Goal: Task Accomplishment & Management: Manage account settings

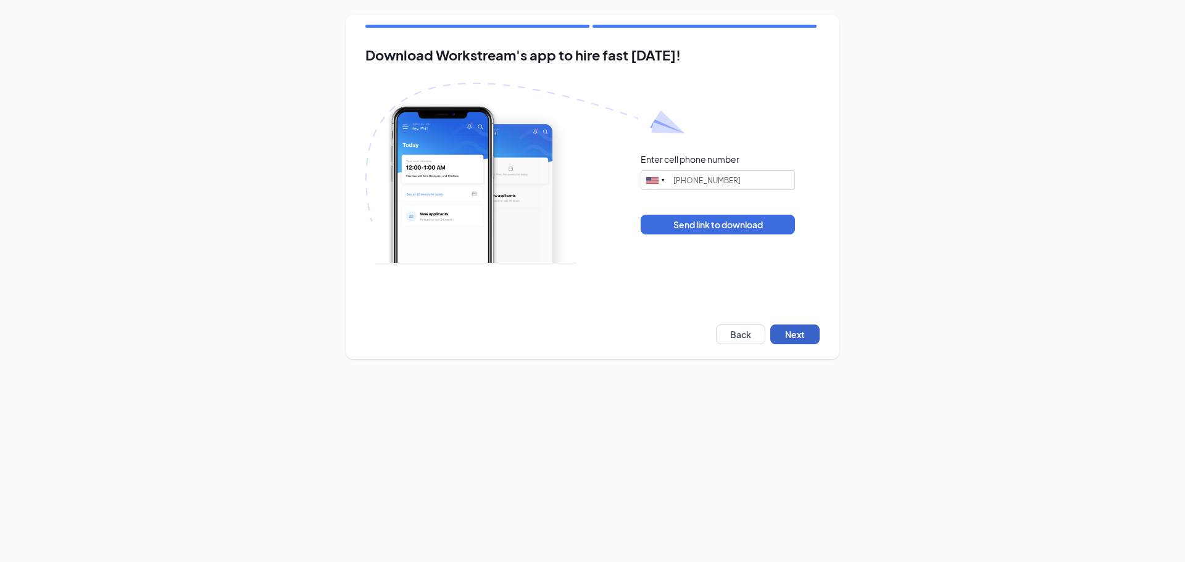
click at [808, 334] on button "Next" at bounding box center [794, 335] width 49 height 20
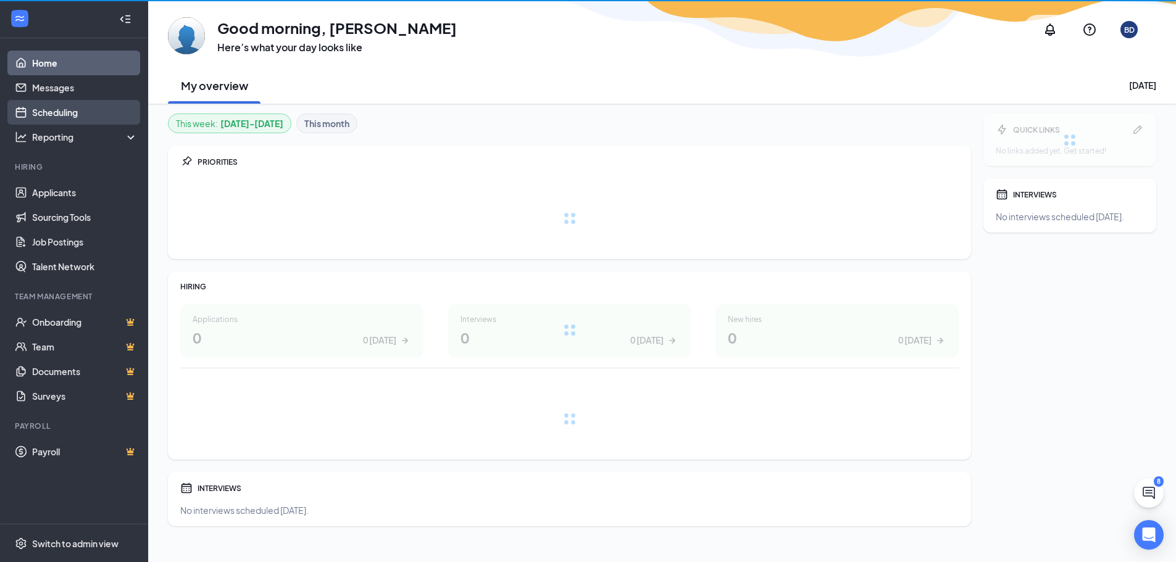
click at [39, 114] on link "Scheduling" at bounding box center [85, 112] width 106 height 25
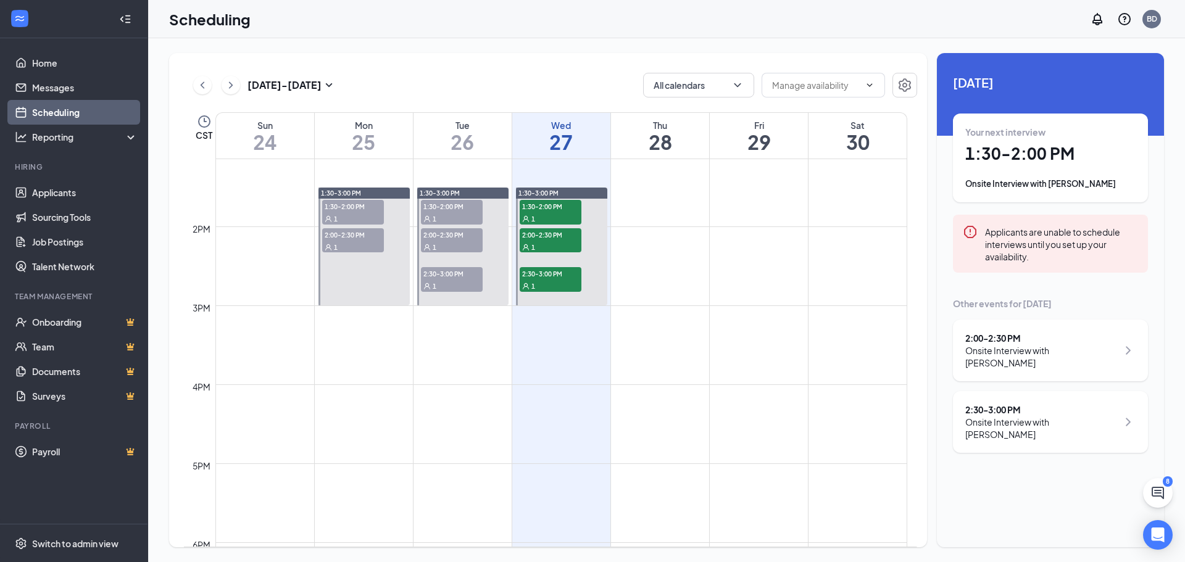
scroll to position [977, 0]
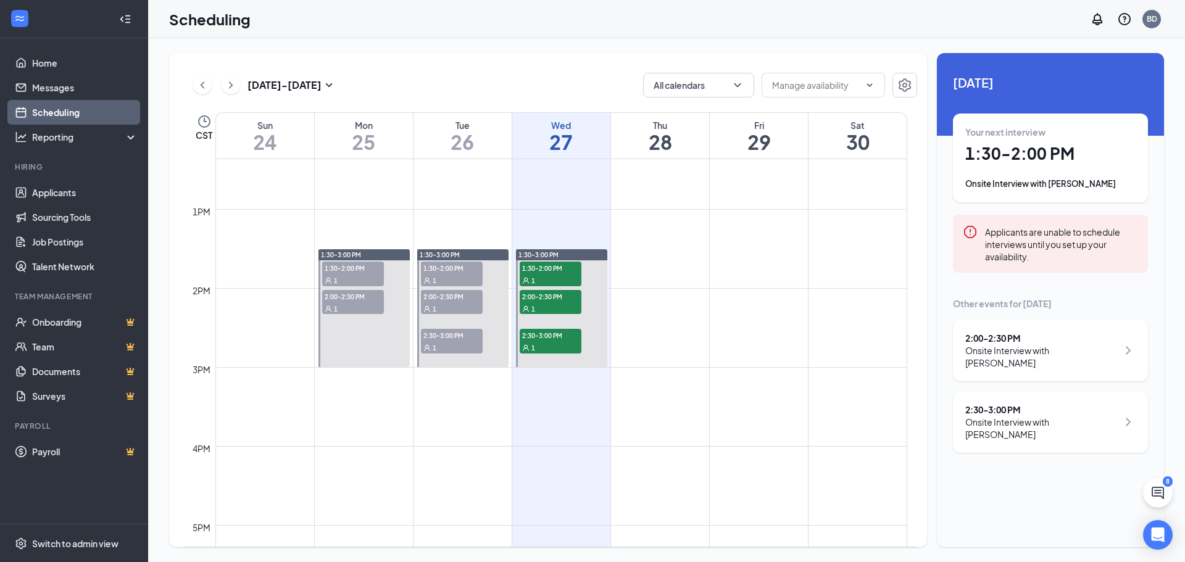
click at [1047, 163] on h1 "1:30 - 2:00 PM" at bounding box center [1050, 153] width 170 height 21
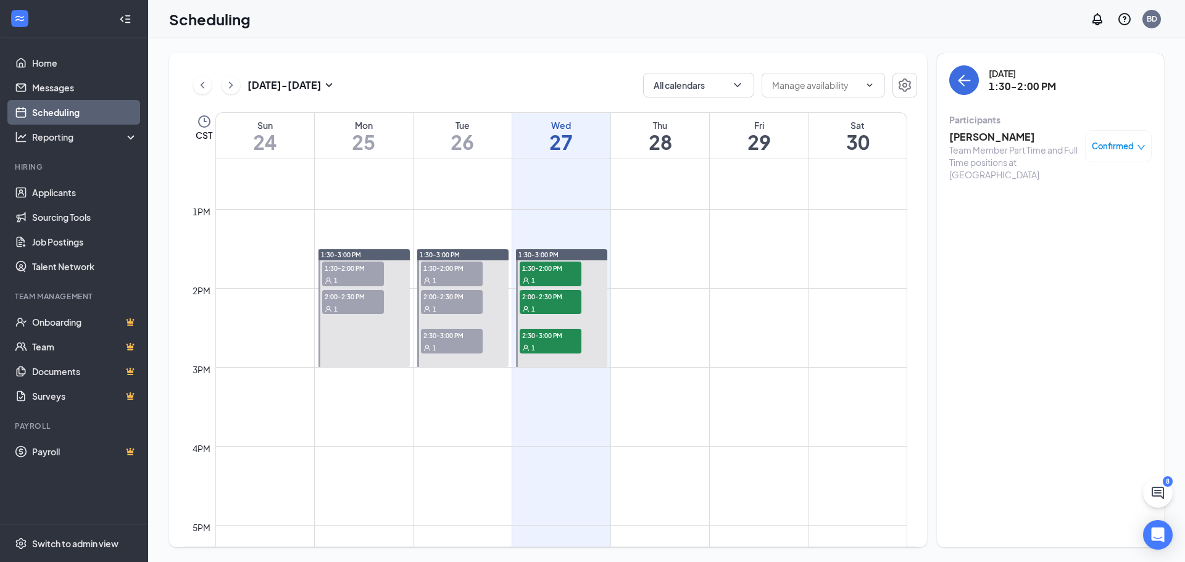
click at [1025, 139] on h3 "[PERSON_NAME]" at bounding box center [1014, 137] width 130 height 14
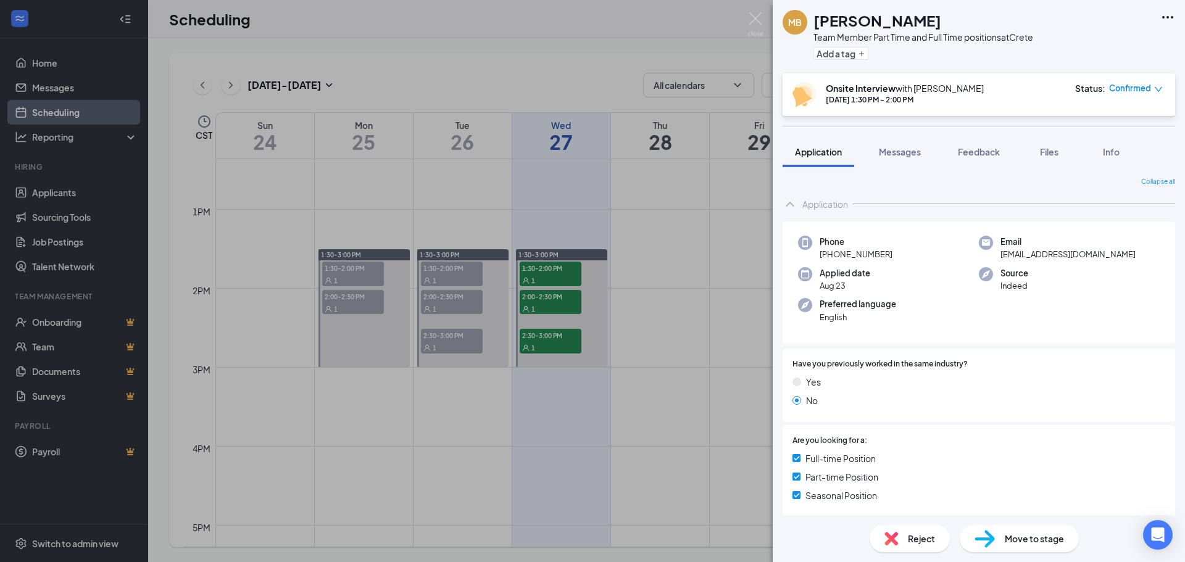
drag, startPoint x: 320, startPoint y: 318, endPoint x: 506, endPoint y: 297, distance: 186.9
click at [320, 318] on div "MB [PERSON_NAME] Team Member Part Time and Full Time positions at [GEOGRAPHIC_D…" at bounding box center [592, 281] width 1185 height 562
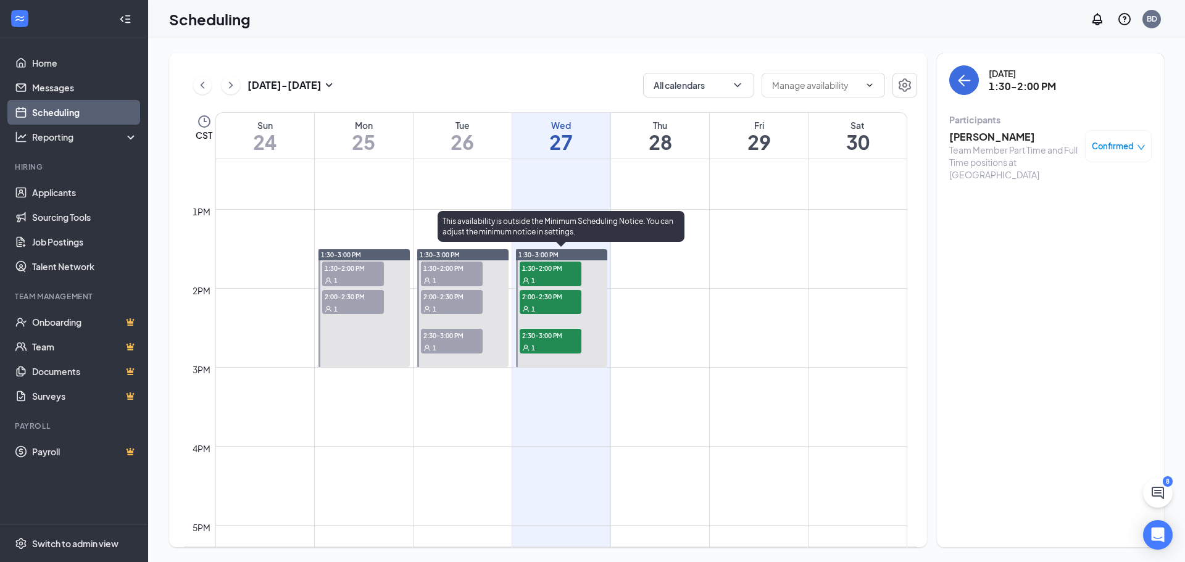
click at [542, 296] on span "2:00-2:30 PM" at bounding box center [551, 296] width 62 height 12
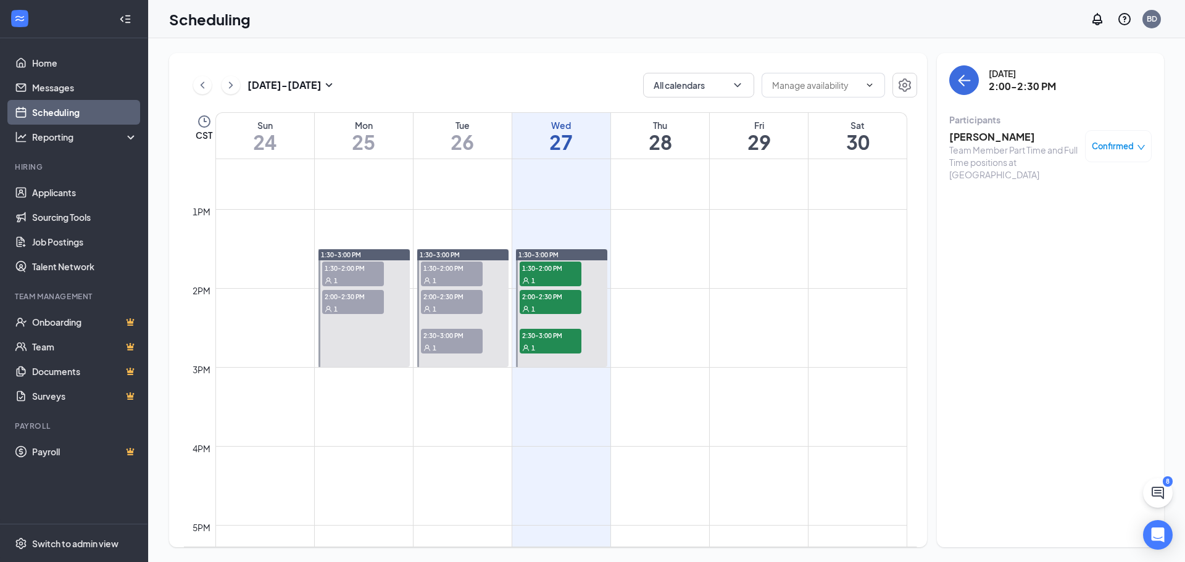
click at [998, 139] on h3 "[PERSON_NAME]" at bounding box center [1014, 137] width 130 height 14
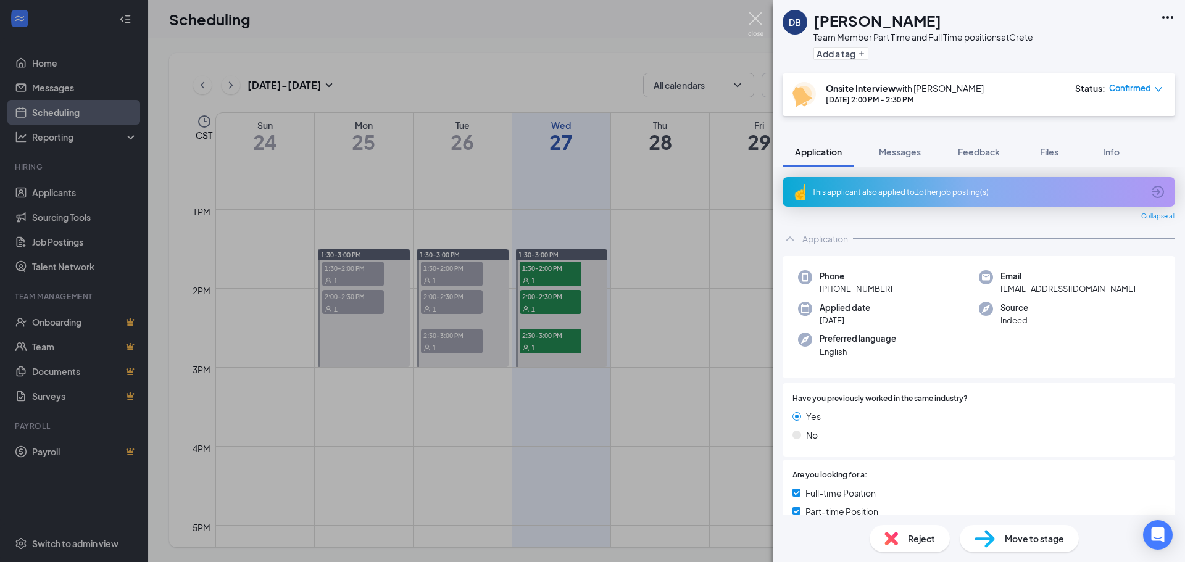
click at [761, 23] on img at bounding box center [755, 24] width 15 height 24
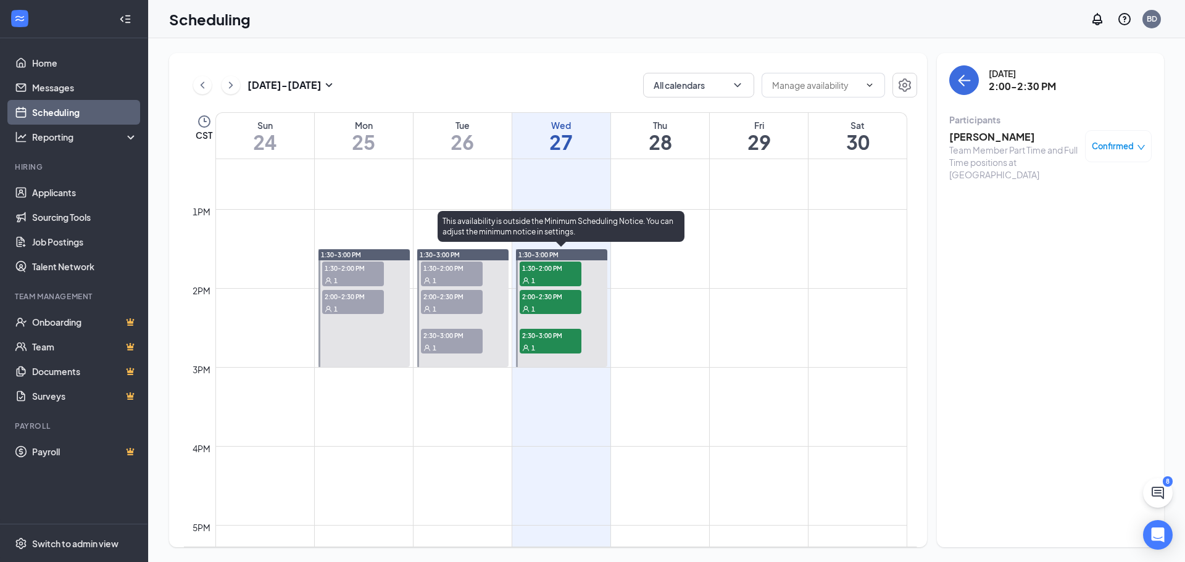
click at [547, 333] on span "2:30-3:00 PM" at bounding box center [551, 335] width 62 height 12
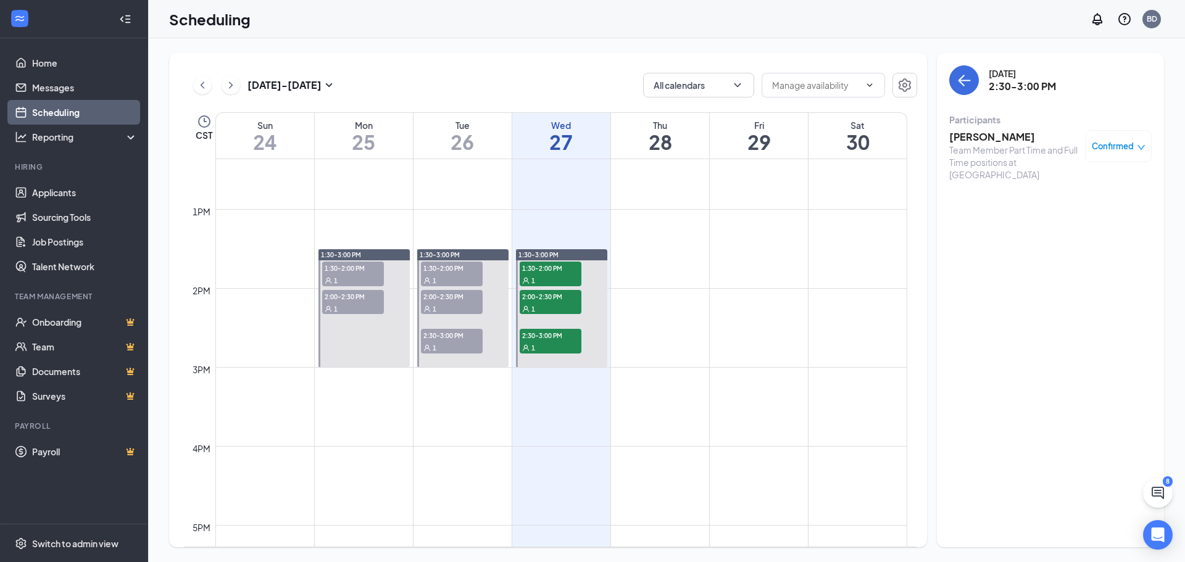
click at [982, 136] on h3 "[PERSON_NAME]" at bounding box center [1014, 137] width 130 height 14
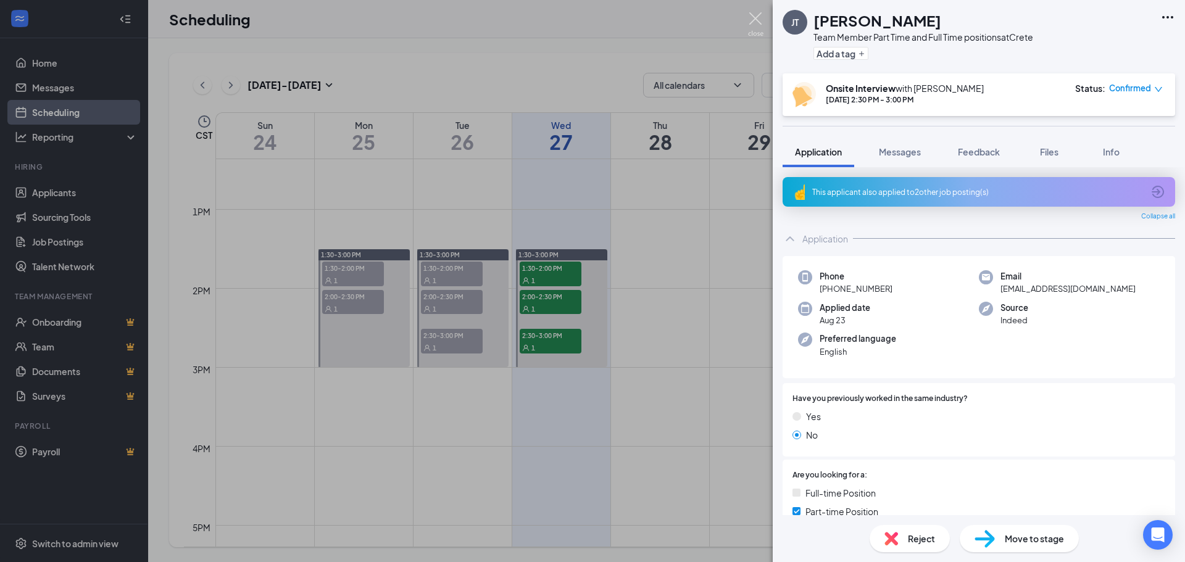
click at [752, 21] on img at bounding box center [755, 24] width 15 height 24
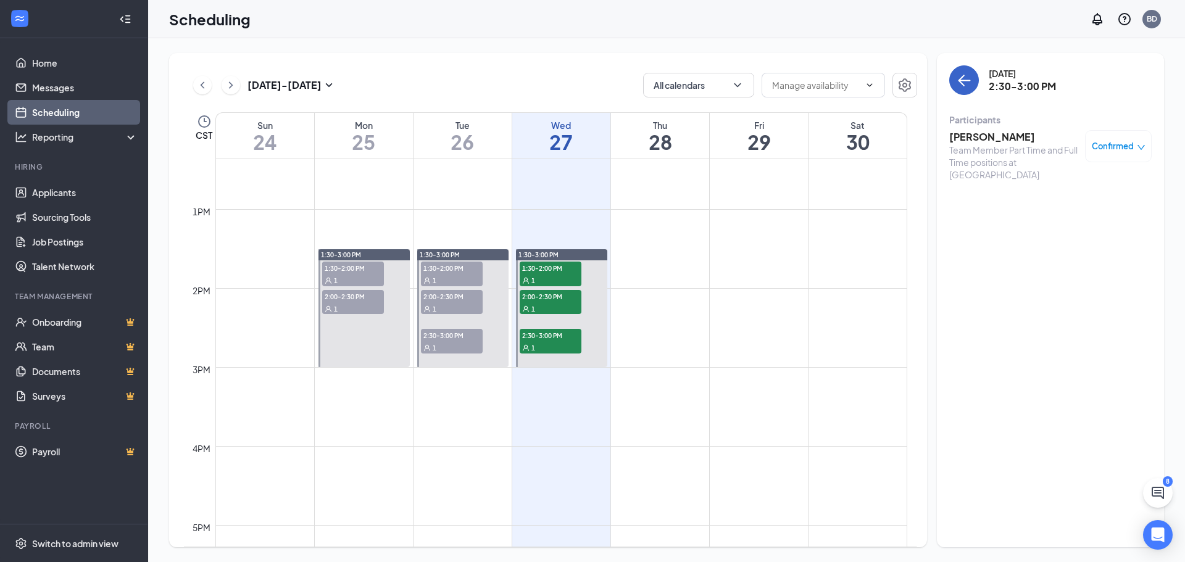
click at [964, 71] on button "back-button" at bounding box center [964, 80] width 30 height 30
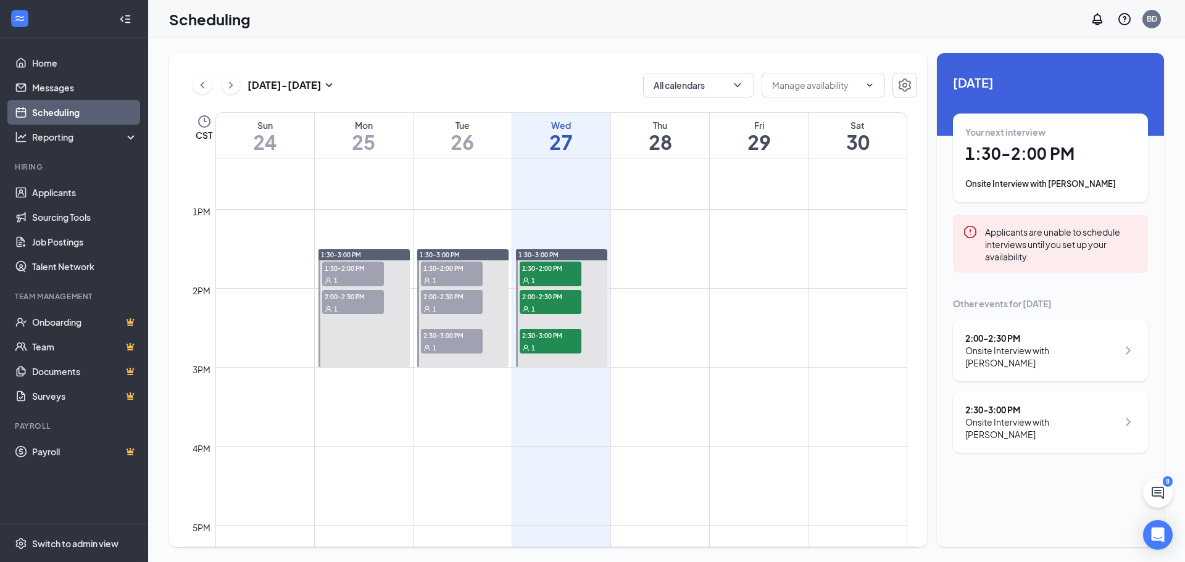
drag, startPoint x: 976, startPoint y: 315, endPoint x: 284, endPoint y: 59, distance: 737.7
click at [976, 310] on div "Other events for [DATE]" at bounding box center [1050, 303] width 195 height 12
